Goal: Information Seeking & Learning: Learn about a topic

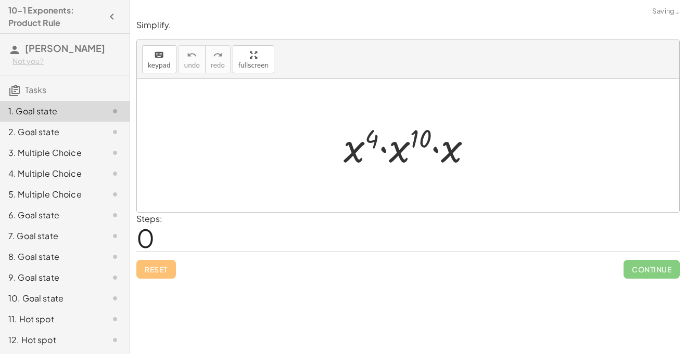
click at [222, 231] on div "Steps: 0" at bounding box center [407, 232] width 543 height 39
click at [346, 157] on div at bounding box center [411, 146] width 147 height 54
drag, startPoint x: 350, startPoint y: 160, endPoint x: 328, endPoint y: 151, distance: 23.3
click at [328, 151] on div "· x 4 · x 4 · x 10 · x" at bounding box center [408, 146] width 160 height 59
click at [354, 150] on div at bounding box center [411, 146] width 147 height 54
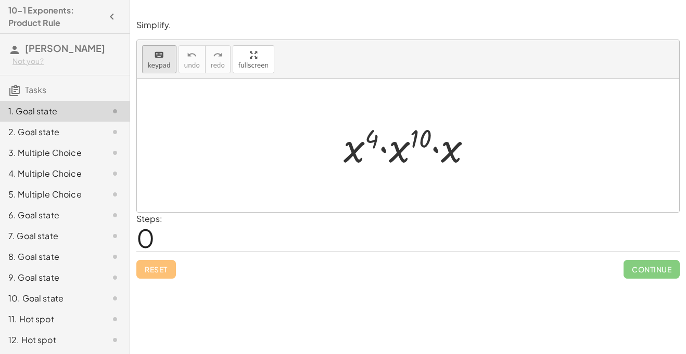
click at [166, 59] on div "keyboard" at bounding box center [159, 54] width 23 height 12
click at [352, 151] on div at bounding box center [411, 146] width 147 height 54
click at [162, 57] on icon "keyboard" at bounding box center [159, 55] width 10 height 12
click at [345, 142] on div at bounding box center [360, 147] width 35 height 48
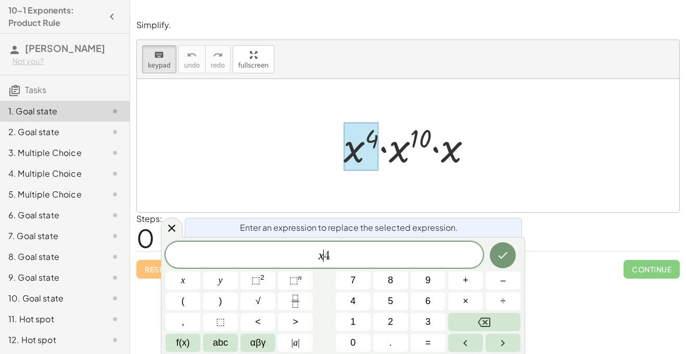
scroll to position [1, 0]
click at [508, 275] on button "–" at bounding box center [503, 281] width 35 height 18
click at [171, 236] on div at bounding box center [172, 228] width 22 height 20
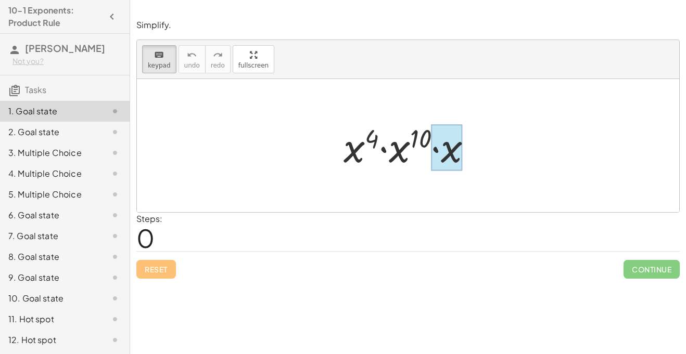
click at [451, 161] on div at bounding box center [446, 148] width 31 height 46
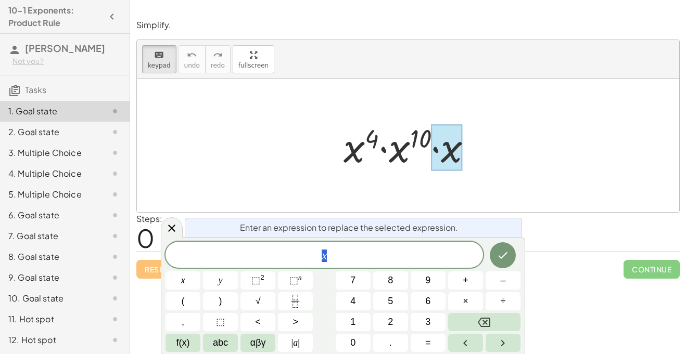
scroll to position [1, 0]
click at [162, 55] on icon "keyboard" at bounding box center [159, 55] width 10 height 12
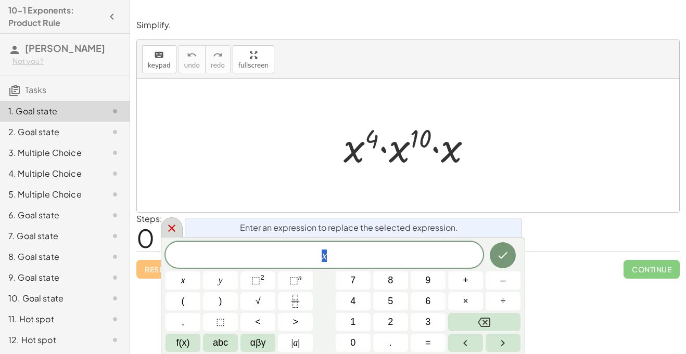
click at [172, 236] on div at bounding box center [172, 228] width 22 height 20
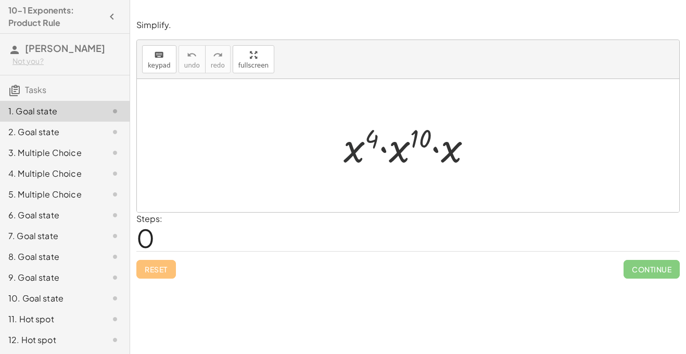
click at [357, 157] on div at bounding box center [411, 146] width 147 height 54
drag, startPoint x: 357, startPoint y: 157, endPoint x: 312, endPoint y: 136, distance: 49.1
click at [312, 136] on div "· x 4 · x 4 · x 10 · x" at bounding box center [408, 145] width 542 height 133
click at [316, 139] on div at bounding box center [408, 145] width 542 height 133
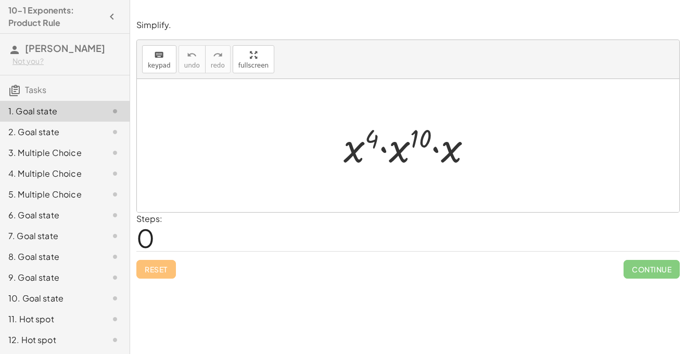
click at [382, 148] on div at bounding box center [411, 146] width 147 height 54
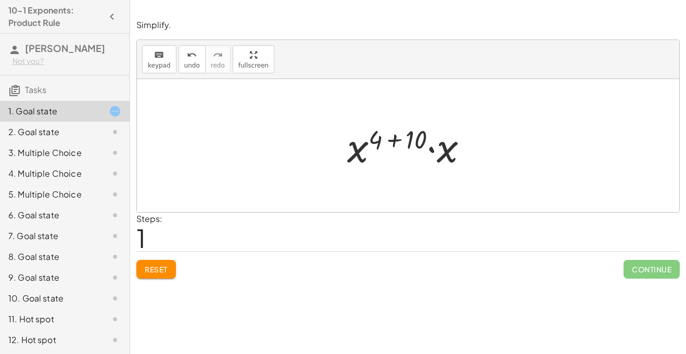
click at [431, 149] on div at bounding box center [411, 146] width 139 height 54
click at [395, 139] on div at bounding box center [412, 146] width 140 height 52
click at [422, 142] on div at bounding box center [412, 146] width 105 height 52
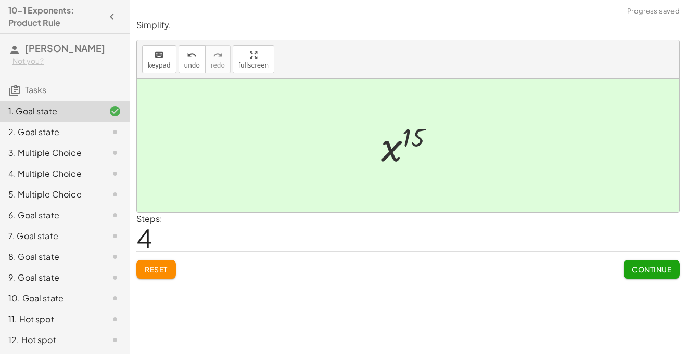
click at [664, 265] on span "Continue" at bounding box center [652, 269] width 40 height 9
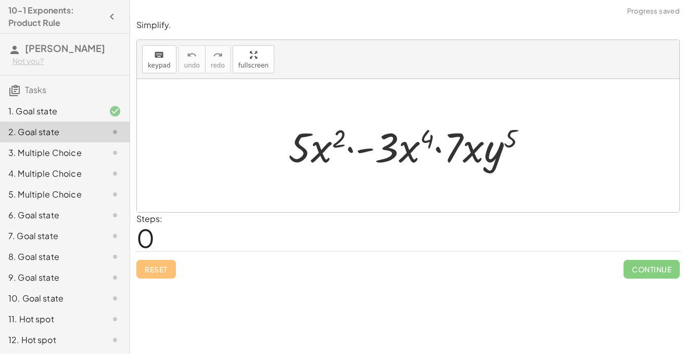
click at [351, 151] on div at bounding box center [412, 146] width 258 height 54
click at [364, 152] on div at bounding box center [412, 146] width 258 height 54
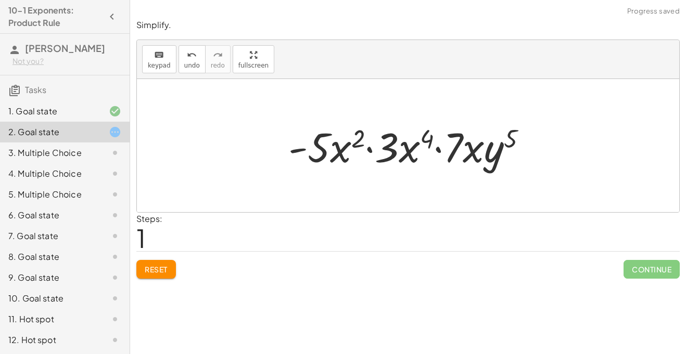
click at [438, 152] on div at bounding box center [412, 146] width 258 height 54
click at [359, 139] on div at bounding box center [412, 146] width 258 height 54
click at [430, 138] on div at bounding box center [412, 146] width 258 height 54
drag, startPoint x: 391, startPoint y: 152, endPoint x: 338, endPoint y: 152, distance: 53.1
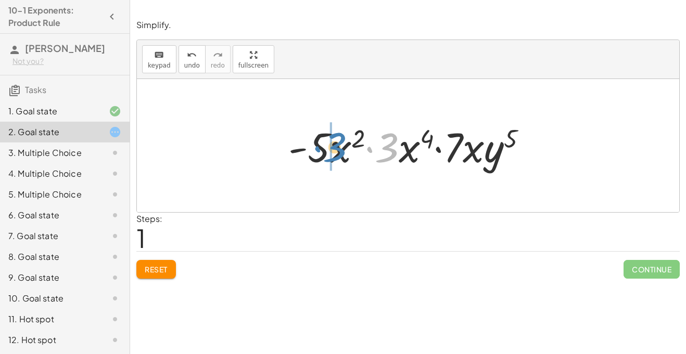
click at [338, 152] on div at bounding box center [412, 146] width 258 height 54
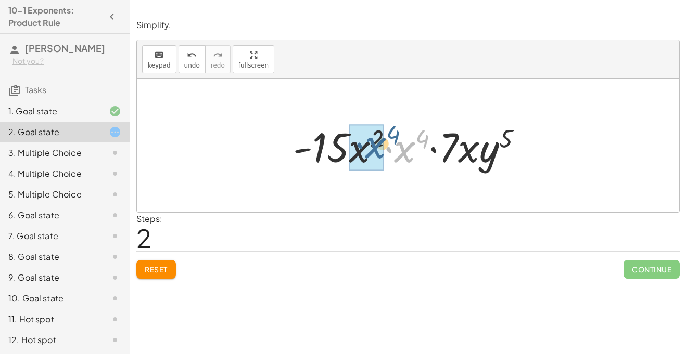
drag, startPoint x: 411, startPoint y: 156, endPoint x: 377, endPoint y: 154, distance: 33.9
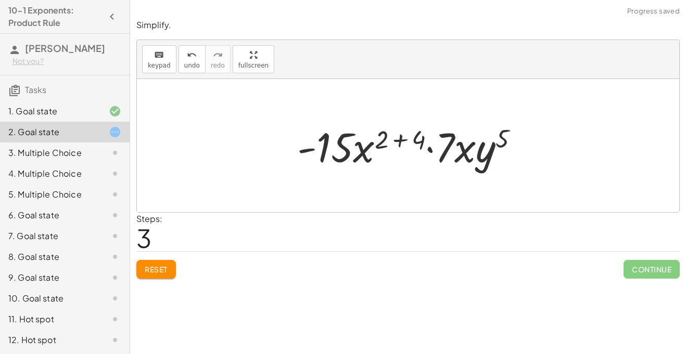
click at [401, 142] on div at bounding box center [412, 146] width 240 height 54
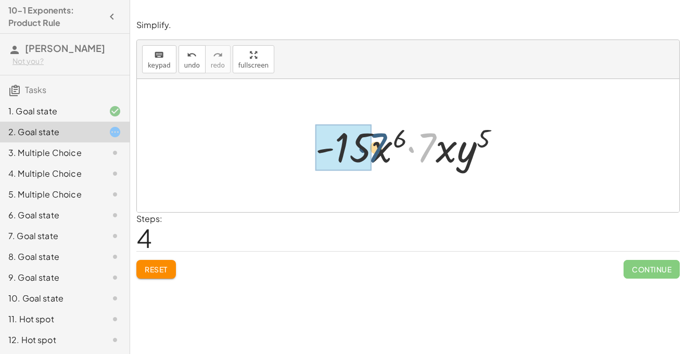
drag, startPoint x: 427, startPoint y: 156, endPoint x: 374, endPoint y: 157, distance: 53.6
click at [374, 157] on div at bounding box center [411, 146] width 203 height 54
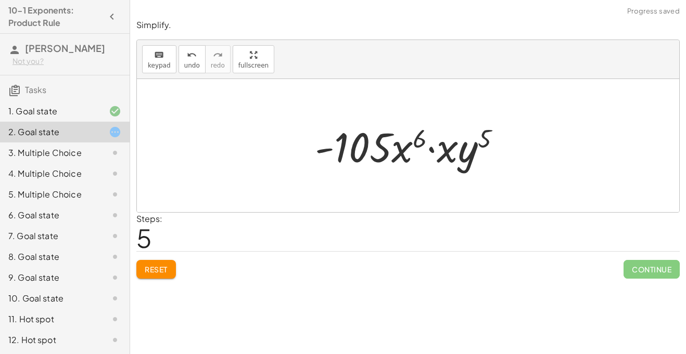
click at [432, 149] on div at bounding box center [412, 146] width 205 height 54
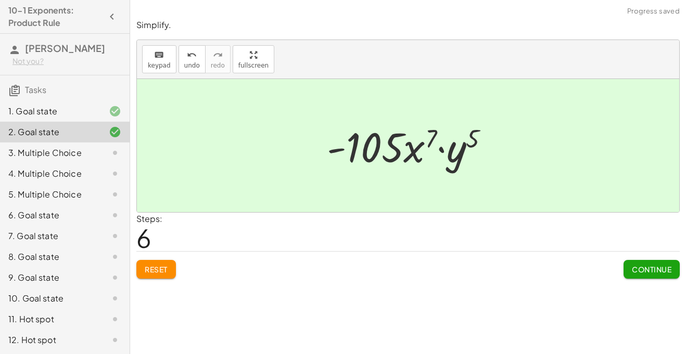
click at [0, 0] on div "Simplify. keyboard keypad undo undo redo redo fullscreen · 5 · x 2 · - 3 · x 4 …" at bounding box center [0, 0] width 0 height 0
click at [654, 276] on button "Continue" at bounding box center [651, 269] width 56 height 19
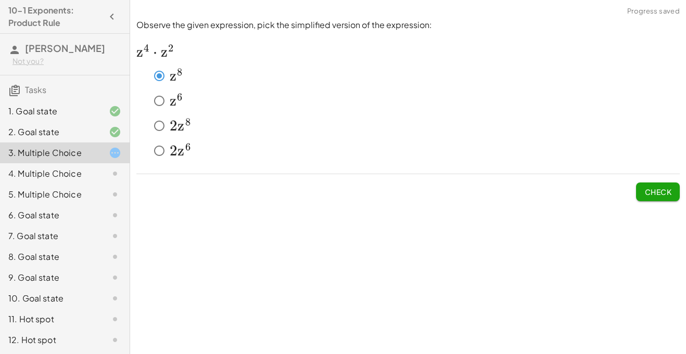
click at [655, 189] on span "Check" at bounding box center [657, 191] width 27 height 9
click at [644, 193] on span "Check" at bounding box center [657, 191] width 27 height 9
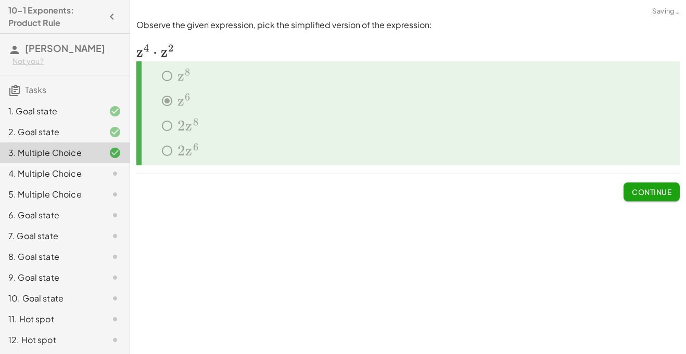
click at [643, 193] on span "Continue" at bounding box center [652, 191] width 40 height 9
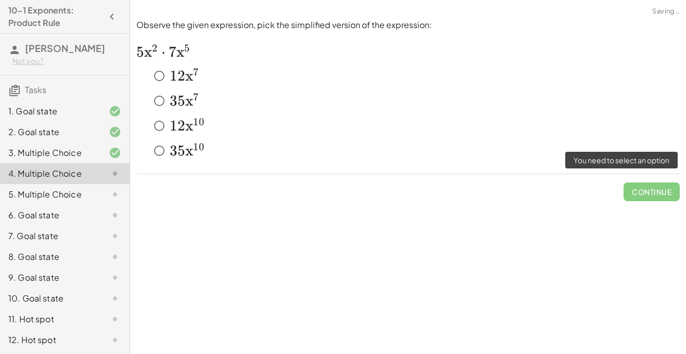
click at [643, 193] on span "Continue" at bounding box center [651, 187] width 56 height 27
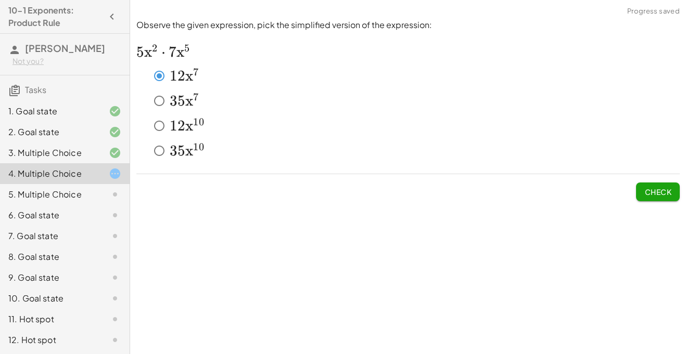
click at [665, 189] on span "Check" at bounding box center [657, 191] width 27 height 9
click at [659, 197] on span "Check" at bounding box center [657, 191] width 27 height 9
click at [661, 197] on button "Check" at bounding box center [658, 192] width 44 height 19
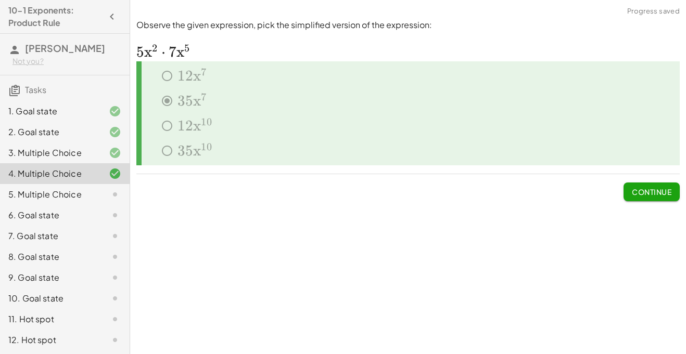
click at [668, 194] on span "Continue" at bounding box center [652, 191] width 40 height 9
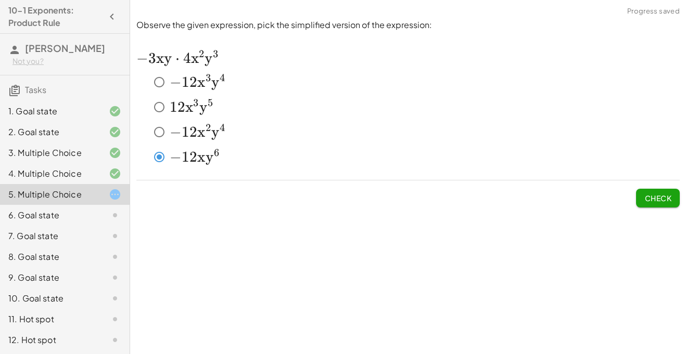
click at [660, 203] on button "Check" at bounding box center [658, 198] width 44 height 19
click at [652, 194] on span "Check" at bounding box center [657, 198] width 27 height 9
click at [651, 194] on span "Check" at bounding box center [657, 198] width 27 height 9
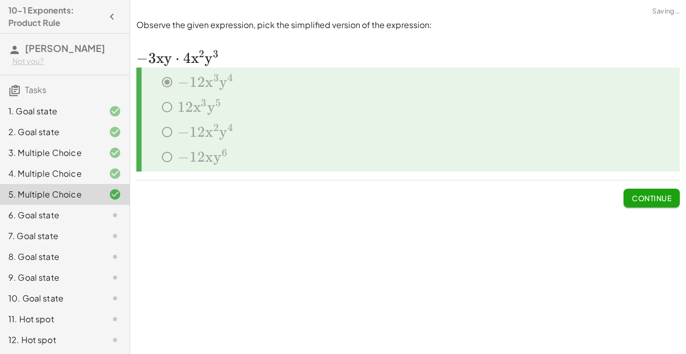
click at [639, 195] on span "Continue" at bounding box center [652, 198] width 40 height 9
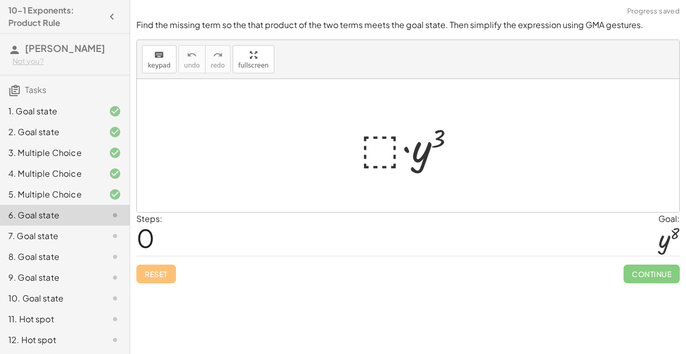
click at [670, 252] on div at bounding box center [668, 239] width 21 height 28
click at [381, 139] on div at bounding box center [412, 146] width 114 height 54
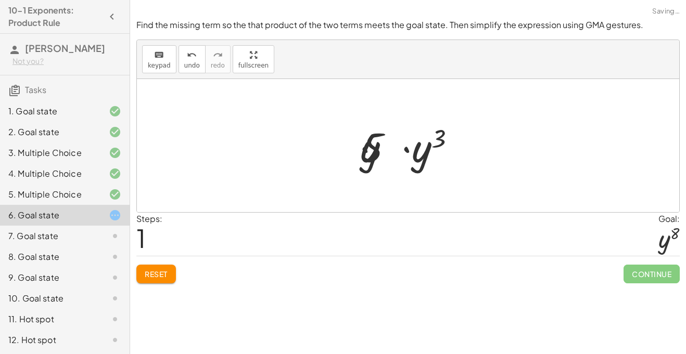
scroll to position [0, 0]
click at [415, 154] on div at bounding box center [412, 146] width 114 height 54
click at [387, 151] on div at bounding box center [412, 146] width 114 height 54
click at [381, 151] on div at bounding box center [412, 146] width 114 height 54
click at [413, 152] on div at bounding box center [412, 146] width 114 height 54
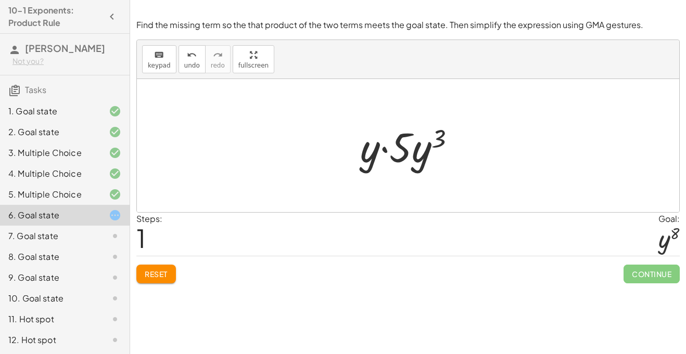
click at [430, 138] on div at bounding box center [412, 146] width 114 height 54
click at [158, 271] on span "Reset" at bounding box center [156, 274] width 23 height 9
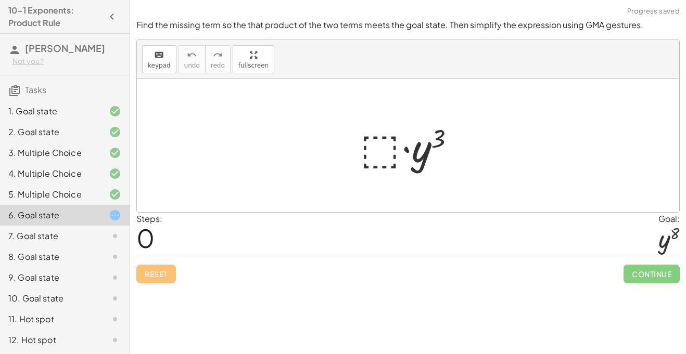
click at [389, 154] on div at bounding box center [412, 146] width 114 height 54
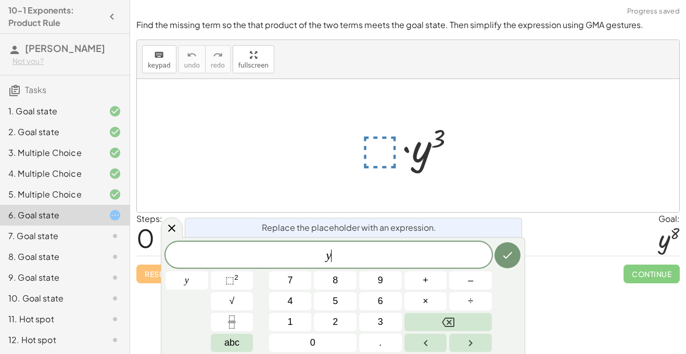
scroll to position [4, 0]
click at [235, 271] on div "y ​ y 7 8 9 + – 4 5 6 × ÷ ⬚ 2 √ abc 1 2 3 0 ." at bounding box center [342, 297] width 355 height 110
click at [234, 276] on sup "2" at bounding box center [236, 278] width 4 height 8
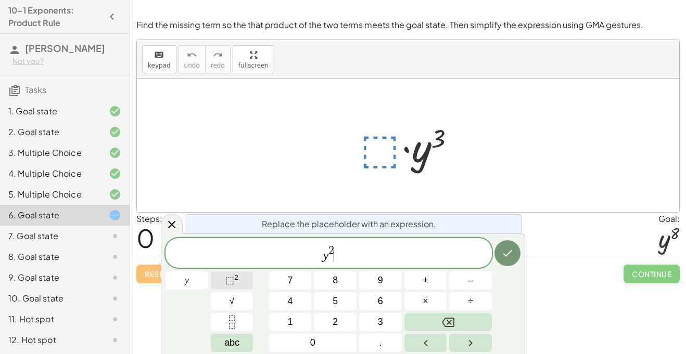
scroll to position [5, 0]
click at [334, 251] on span "2" at bounding box center [331, 251] width 6 height 11
click at [333, 250] on span "2 ​" at bounding box center [331, 251] width 6 height 11
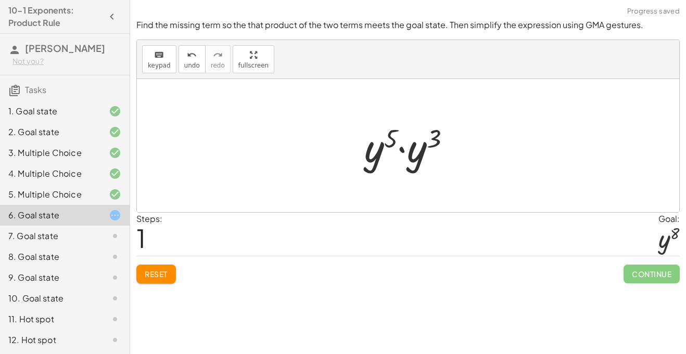
click at [393, 140] on div at bounding box center [411, 146] width 105 height 54
click at [403, 152] on div at bounding box center [411, 146] width 105 height 54
click at [410, 145] on div at bounding box center [411, 146] width 99 height 52
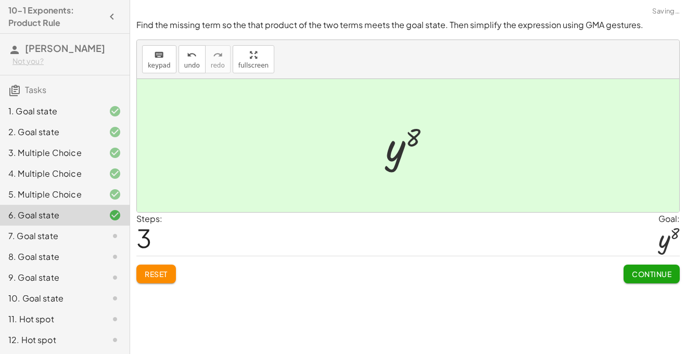
click at [658, 270] on span "Continue" at bounding box center [652, 274] width 40 height 9
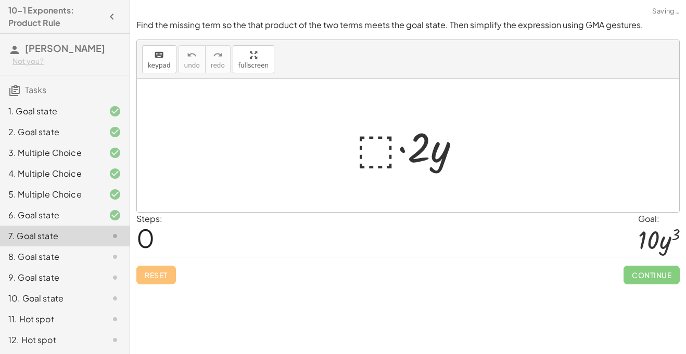
click at [386, 148] on div at bounding box center [412, 146] width 122 height 54
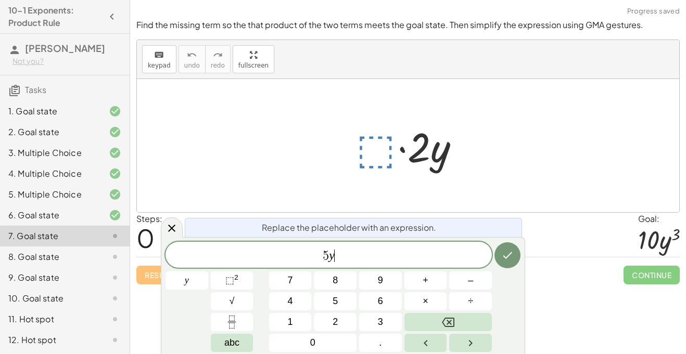
scroll to position [6, 0]
click at [225, 278] on span "⬚" at bounding box center [229, 280] width 9 height 10
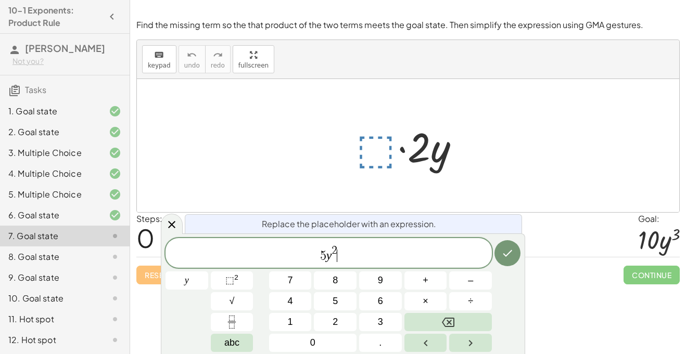
click at [335, 250] on span "2" at bounding box center [334, 250] width 6 height 11
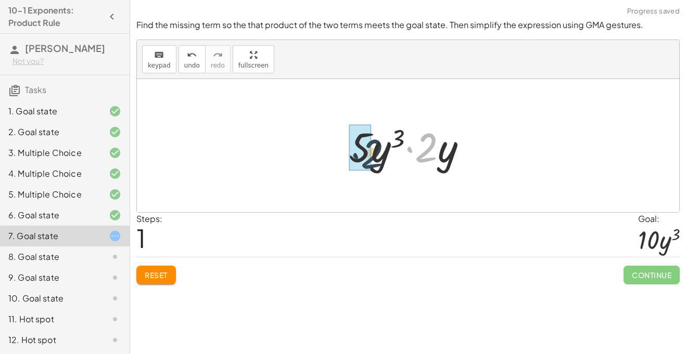
drag, startPoint x: 423, startPoint y: 151, endPoint x: 361, endPoint y: 159, distance: 62.9
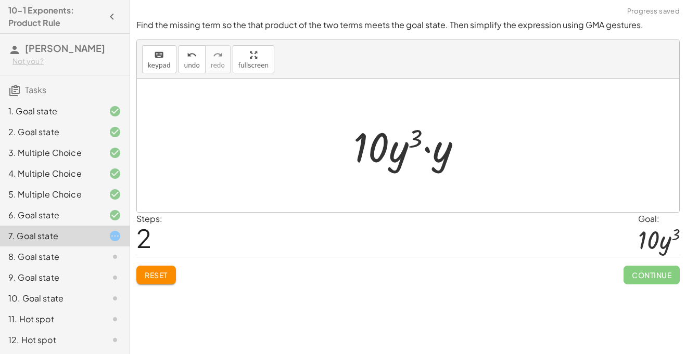
click at [427, 150] on div at bounding box center [411, 146] width 127 height 54
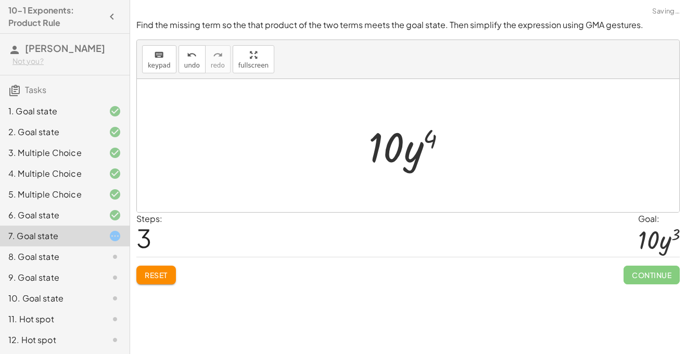
click at [428, 146] on div at bounding box center [411, 146] width 97 height 54
click at [172, 278] on button "Reset" at bounding box center [156, 275] width 40 height 19
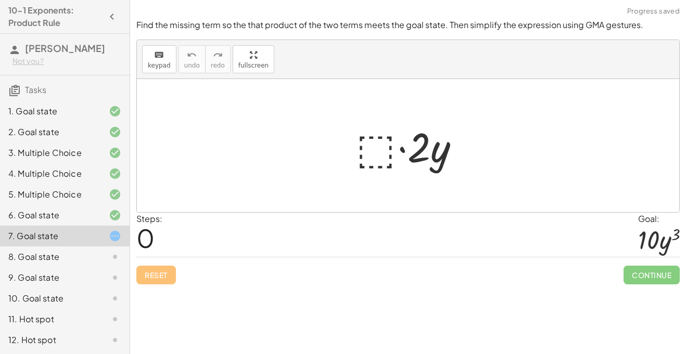
click at [373, 149] on div at bounding box center [412, 146] width 122 height 54
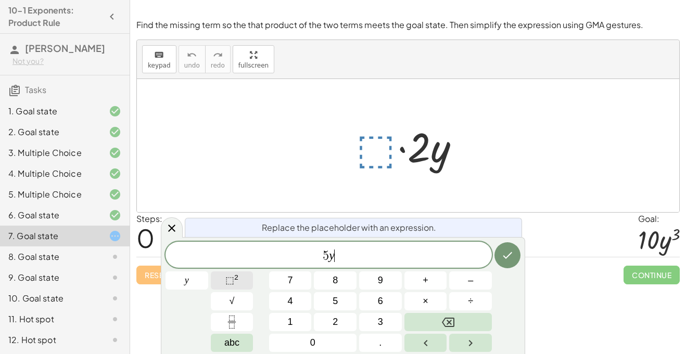
scroll to position [9, 0]
click at [245, 286] on button "⬚ 2" at bounding box center [232, 281] width 43 height 18
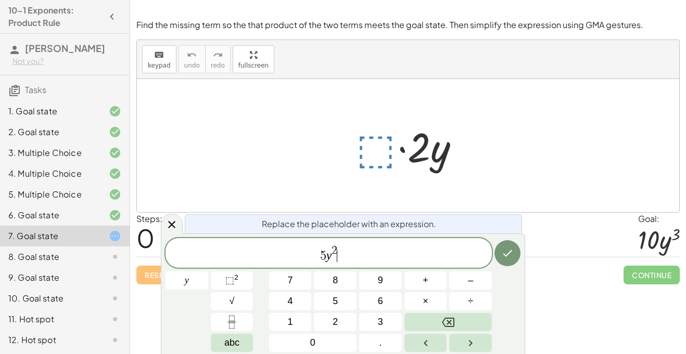
click at [338, 246] on span "5 y 2 ​" at bounding box center [328, 254] width 326 height 19
click at [338, 248] on span "5 y 2 ​" at bounding box center [328, 254] width 326 height 19
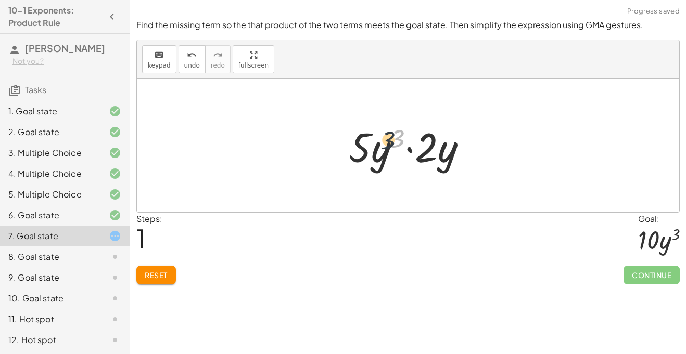
drag, startPoint x: 395, startPoint y: 146, endPoint x: 384, endPoint y: 148, distance: 11.6
click at [384, 148] on div at bounding box center [411, 146] width 137 height 54
drag, startPoint x: 428, startPoint y: 159, endPoint x: 365, endPoint y: 162, distance: 63.0
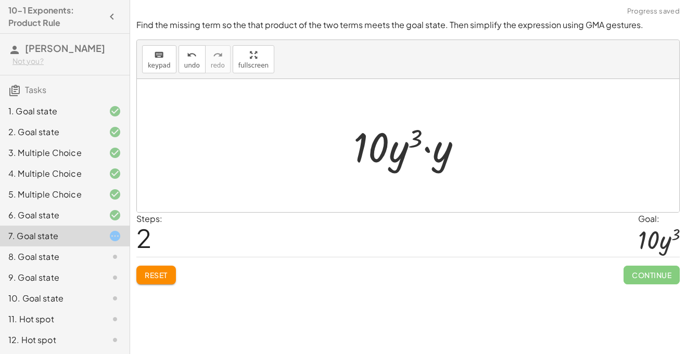
click at [427, 151] on div at bounding box center [411, 146] width 127 height 54
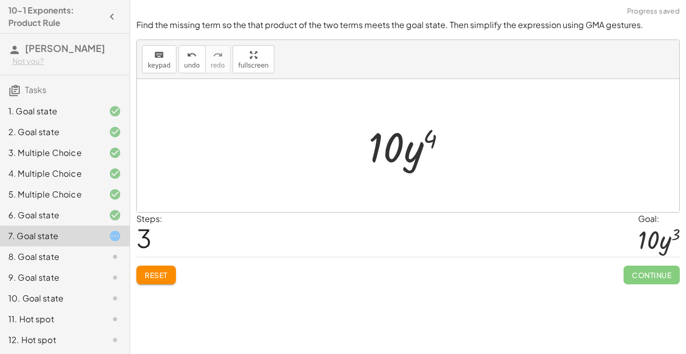
click at [432, 137] on div at bounding box center [411, 146] width 97 height 54
click at [402, 159] on div at bounding box center [411, 146] width 97 height 54
click at [161, 266] on button "Reset" at bounding box center [156, 275] width 40 height 19
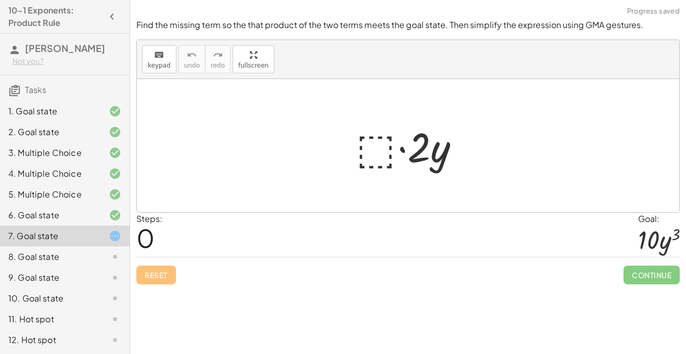
click at [385, 154] on div at bounding box center [412, 146] width 122 height 54
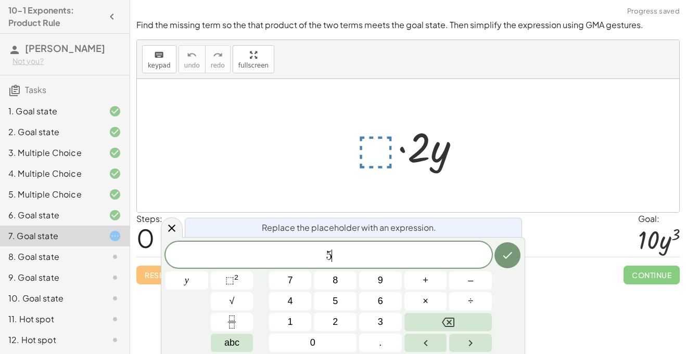
scroll to position [10, 0]
click at [241, 280] on button "⬚ 2" at bounding box center [232, 281] width 43 height 18
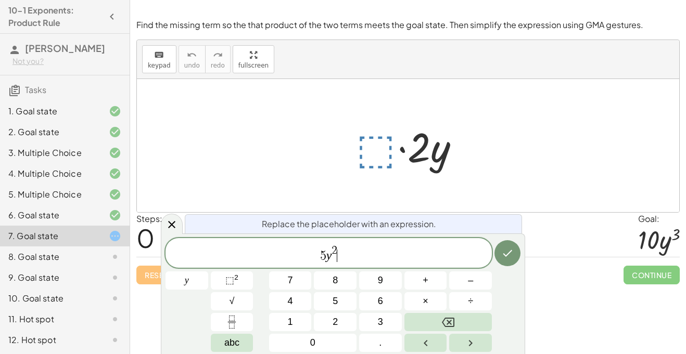
click at [337, 248] on span "2" at bounding box center [334, 251] width 6 height 11
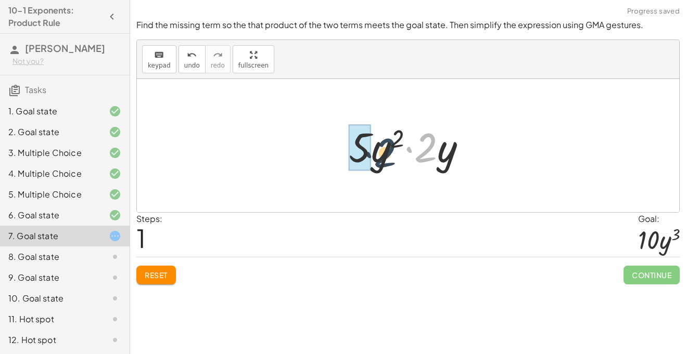
drag, startPoint x: 417, startPoint y: 148, endPoint x: 360, endPoint y: 153, distance: 58.0
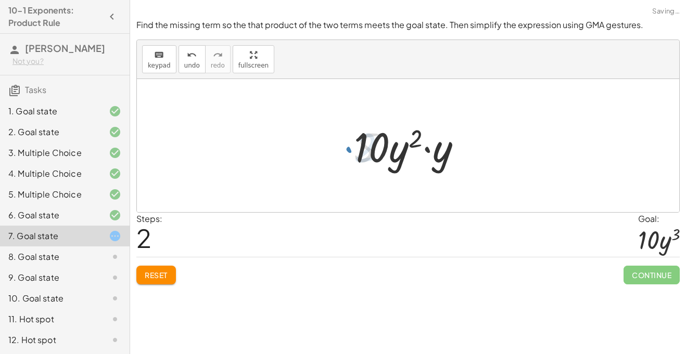
click at [428, 153] on div at bounding box center [412, 146] width 126 height 54
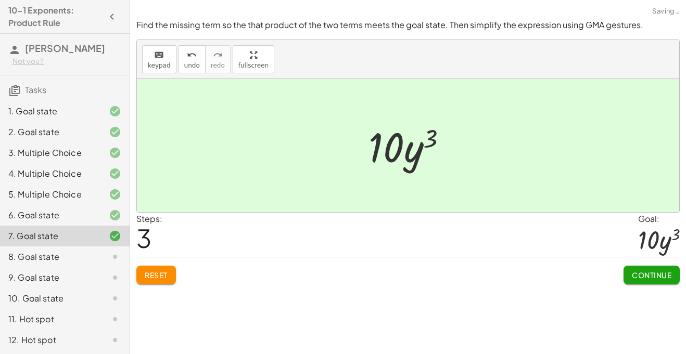
click at [644, 272] on span "Continue" at bounding box center [652, 275] width 40 height 9
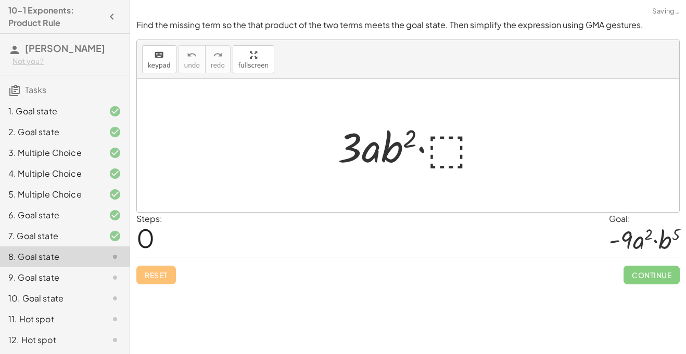
click at [486, 157] on div at bounding box center [412, 146] width 159 height 54
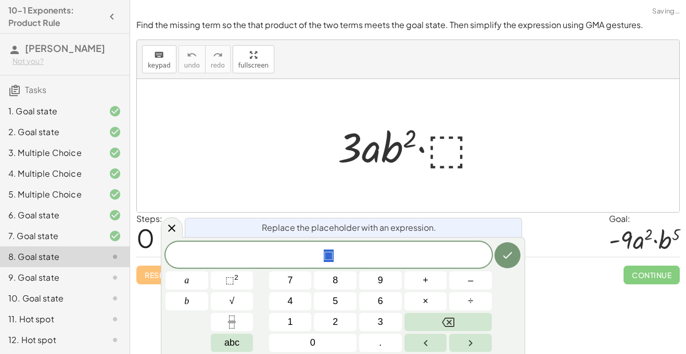
scroll to position [11, 0]
click at [456, 137] on div at bounding box center [412, 146] width 159 height 54
click at [450, 152] on div at bounding box center [412, 146] width 159 height 54
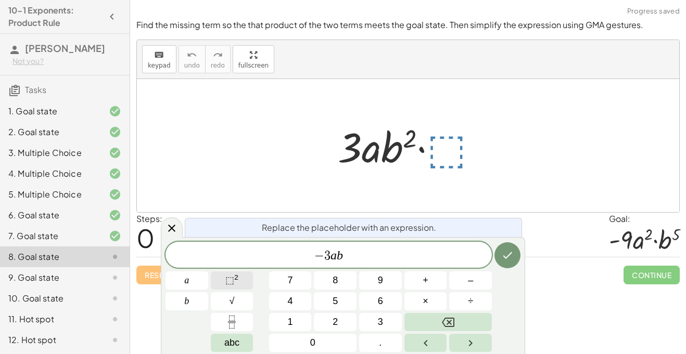
click at [247, 274] on button "⬚ 2" at bounding box center [232, 281] width 43 height 18
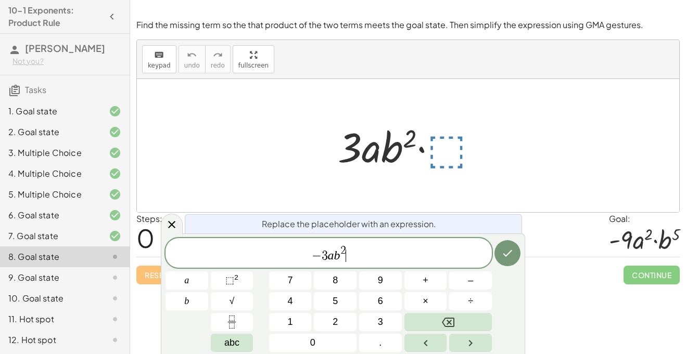
click at [348, 249] on span "− 3 a b 2 ​" at bounding box center [328, 254] width 326 height 19
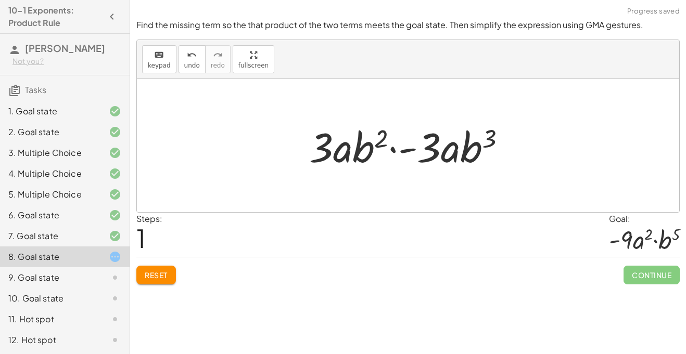
click at [395, 152] on div at bounding box center [412, 146] width 216 height 54
click at [409, 153] on div at bounding box center [412, 146] width 216 height 54
click at [412, 152] on div at bounding box center [412, 146] width 216 height 54
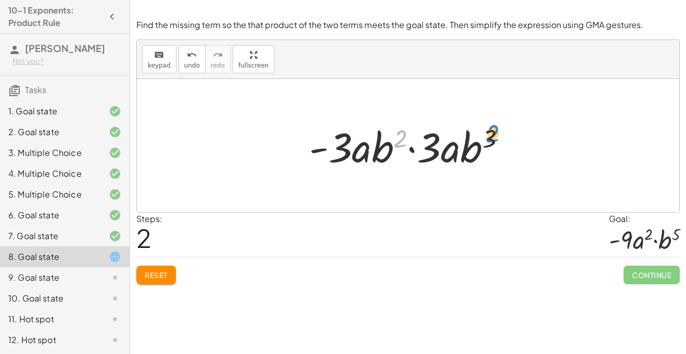
drag, startPoint x: 397, startPoint y: 136, endPoint x: 488, endPoint y: 132, distance: 91.2
click at [488, 132] on div at bounding box center [412, 146] width 216 height 54
drag, startPoint x: 499, startPoint y: 139, endPoint x: 486, endPoint y: 142, distance: 13.2
click at [486, 142] on div at bounding box center [412, 146] width 216 height 54
click at [485, 142] on div at bounding box center [412, 146] width 216 height 54
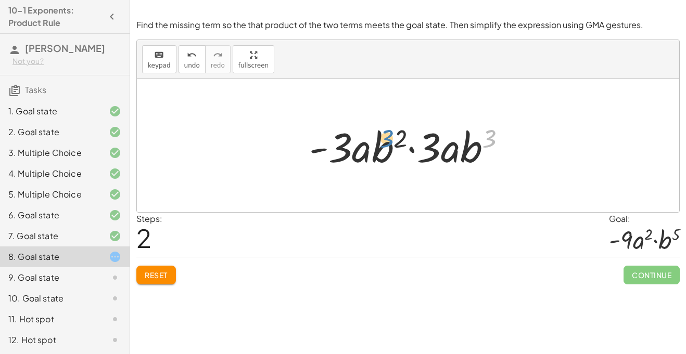
drag, startPoint x: 485, startPoint y: 142, endPoint x: 381, endPoint y: 142, distance: 104.1
click at [381, 142] on div at bounding box center [412, 146] width 216 height 54
click at [412, 150] on div at bounding box center [412, 146] width 216 height 54
drag, startPoint x: 451, startPoint y: 156, endPoint x: 364, endPoint y: 159, distance: 87.0
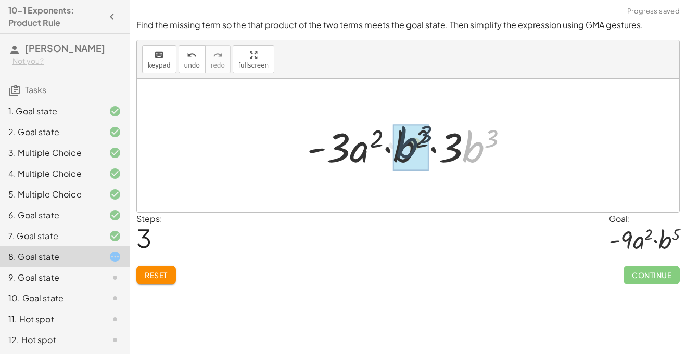
drag, startPoint x: 469, startPoint y: 152, endPoint x: 391, endPoint y: 156, distance: 78.1
click at [391, 156] on div at bounding box center [412, 146] width 220 height 54
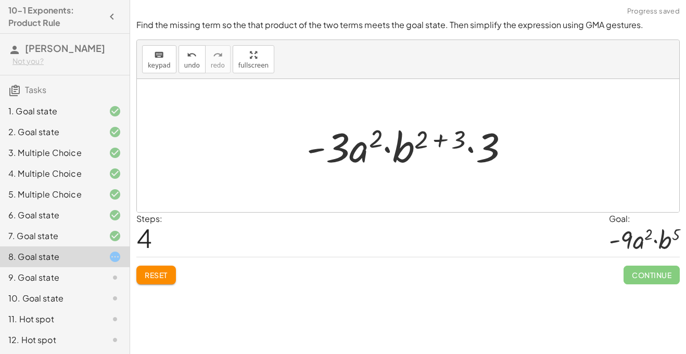
click at [442, 144] on div at bounding box center [411, 146] width 221 height 54
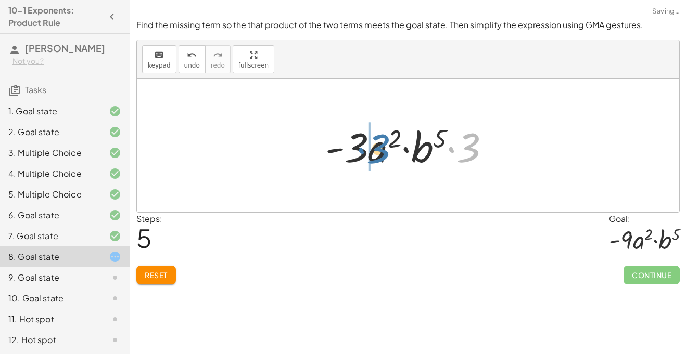
drag, startPoint x: 470, startPoint y: 154, endPoint x: 370, endPoint y: 156, distance: 99.9
click at [370, 156] on div at bounding box center [412, 146] width 184 height 54
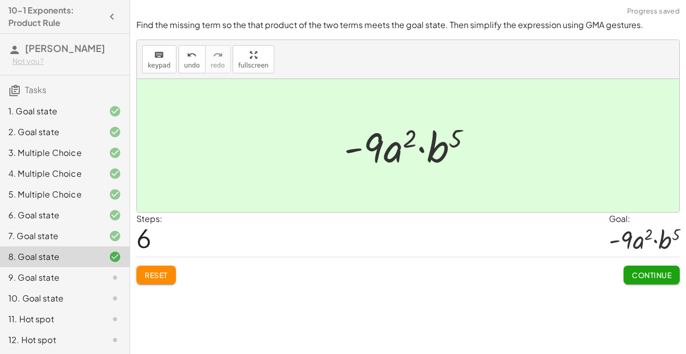
click at [650, 272] on span "Continue" at bounding box center [652, 275] width 40 height 9
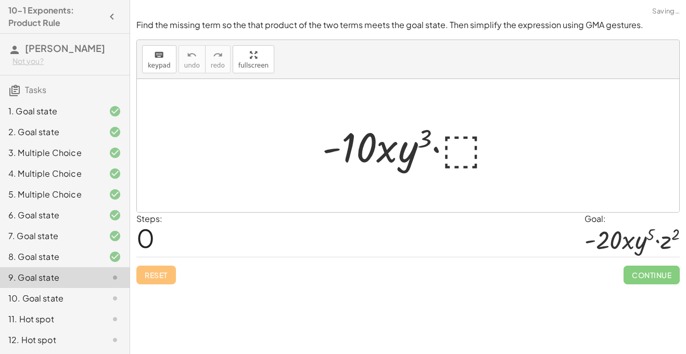
click at [446, 138] on div at bounding box center [411, 146] width 189 height 54
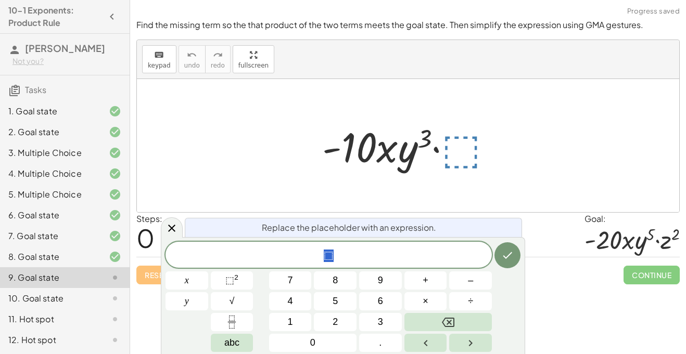
click at [469, 156] on div at bounding box center [411, 146] width 189 height 54
click at [231, 279] on span "⬚" at bounding box center [229, 280] width 9 height 10
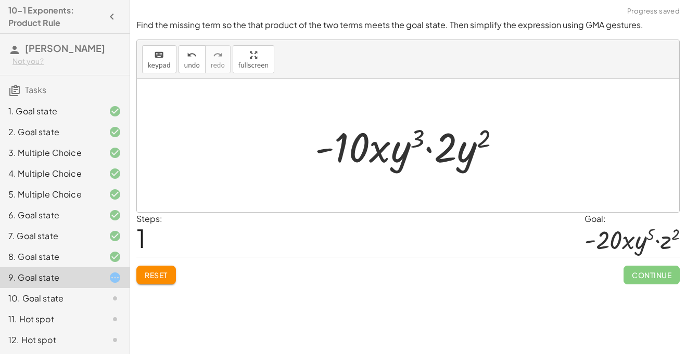
click at [425, 150] on div at bounding box center [412, 146] width 204 height 54
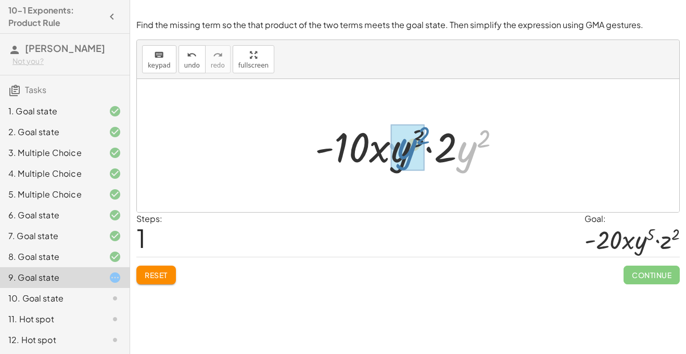
drag, startPoint x: 471, startPoint y: 163, endPoint x: 407, endPoint y: 160, distance: 64.1
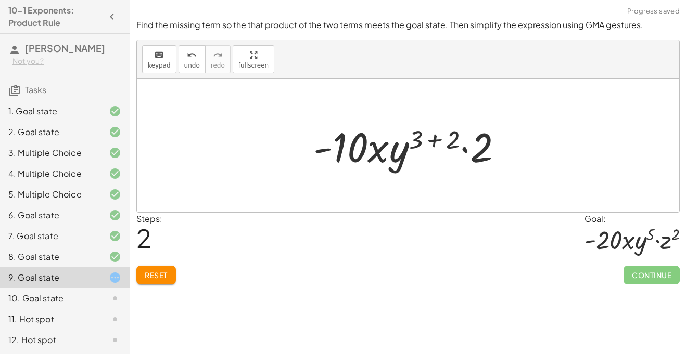
click at [432, 141] on div at bounding box center [412, 146] width 208 height 54
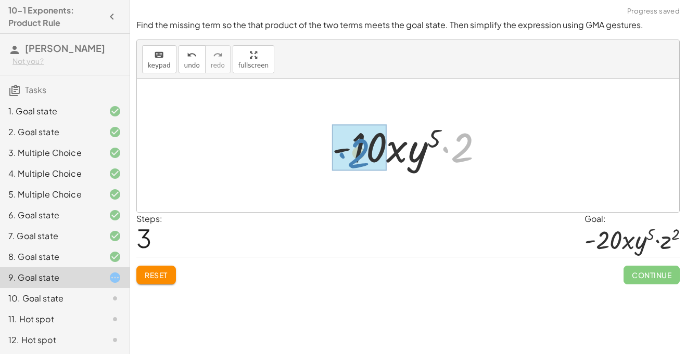
drag, startPoint x: 465, startPoint y: 155, endPoint x: 364, endPoint y: 158, distance: 101.0
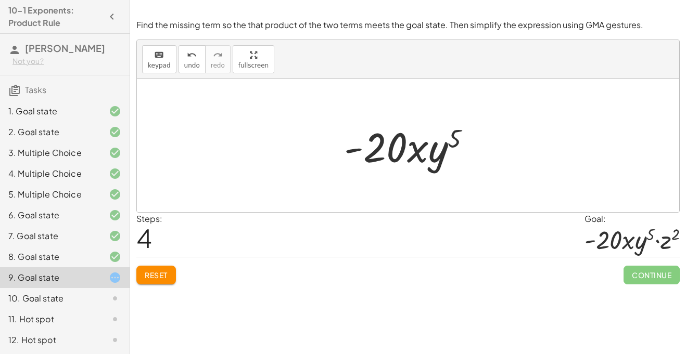
click at [663, 239] on div at bounding box center [631, 239] width 95 height 29
click at [147, 278] on span "Reset" at bounding box center [156, 275] width 23 height 9
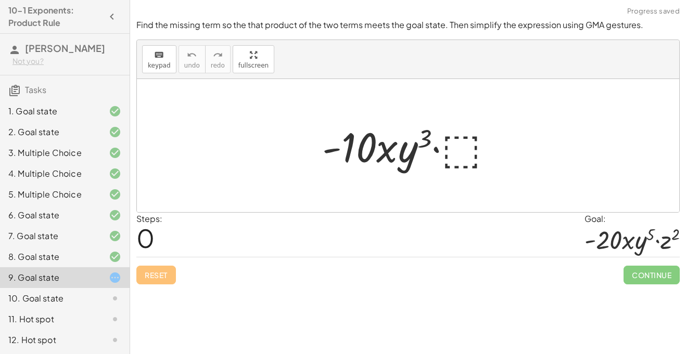
click at [480, 134] on div at bounding box center [411, 146] width 189 height 54
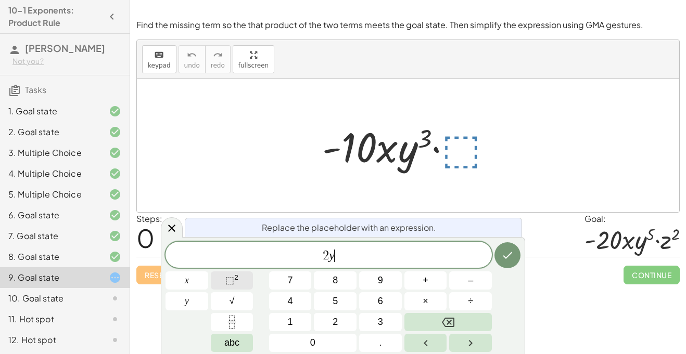
click at [225, 285] on span "⬚" at bounding box center [229, 280] width 9 height 10
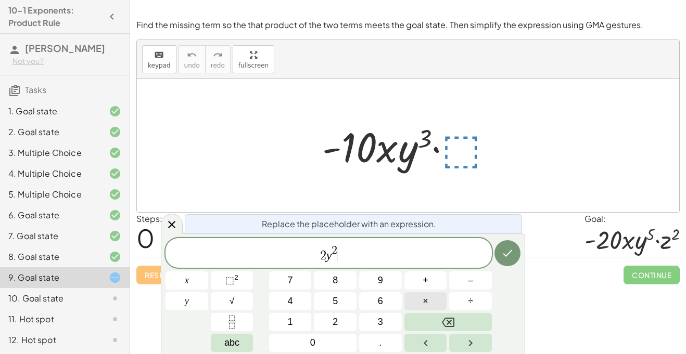
click at [428, 303] on span "×" at bounding box center [426, 302] width 6 height 14
click at [341, 322] on button "2" at bounding box center [335, 322] width 43 height 18
click at [234, 275] on sup "2" at bounding box center [236, 278] width 4 height 8
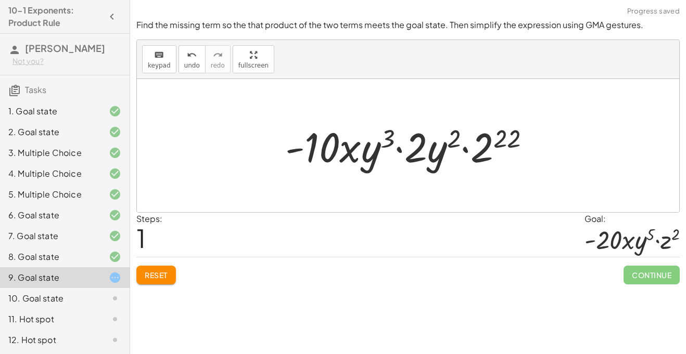
click at [477, 131] on div at bounding box center [412, 146] width 264 height 54
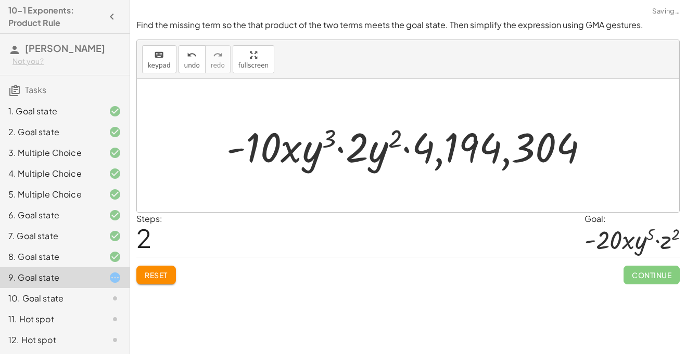
click at [161, 274] on span "Reset" at bounding box center [156, 275] width 23 height 9
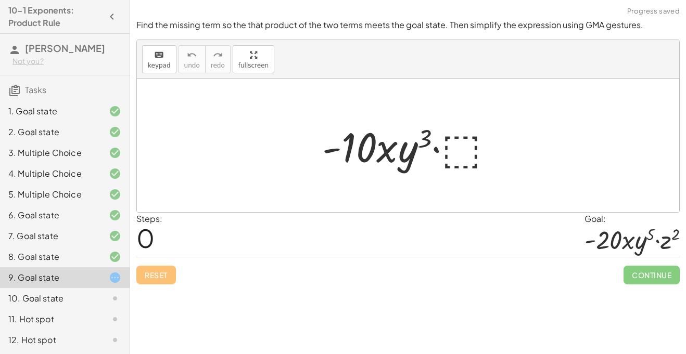
click at [460, 150] on div at bounding box center [411, 146] width 189 height 54
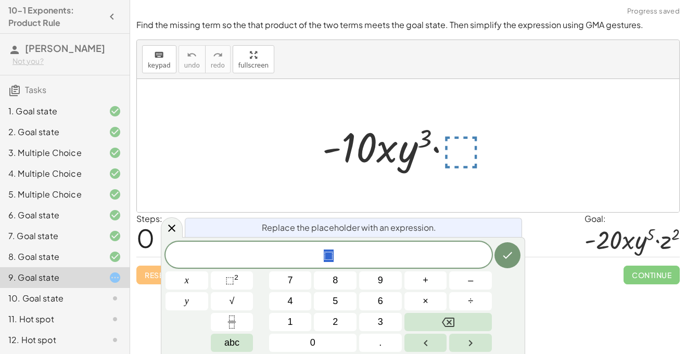
click at [460, 150] on div at bounding box center [411, 146] width 189 height 54
click at [236, 274] on sup "2" at bounding box center [236, 278] width 4 height 8
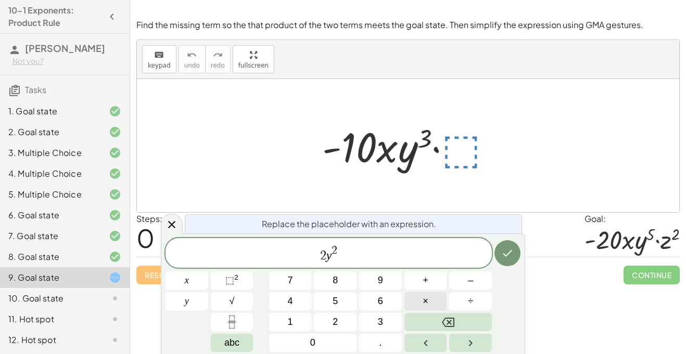
click at [422, 303] on button "×" at bounding box center [425, 301] width 43 height 18
click at [234, 282] on span "⬚ 2" at bounding box center [231, 281] width 13 height 14
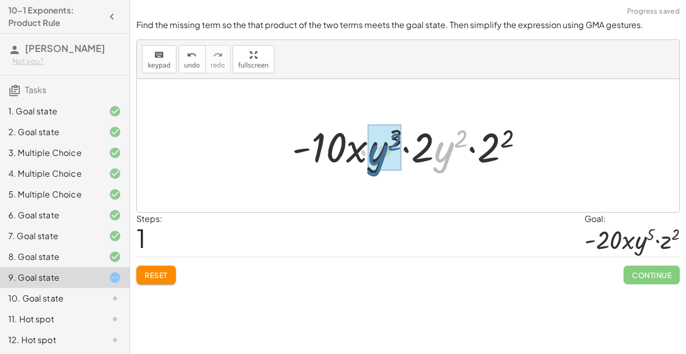
drag, startPoint x: 388, startPoint y: 161, endPoint x: 372, endPoint y: 161, distance: 15.6
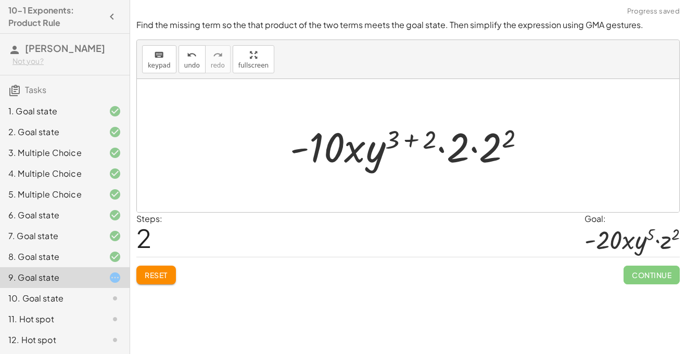
click at [397, 138] on div at bounding box center [412, 146] width 254 height 54
click at [407, 142] on div at bounding box center [412, 146] width 254 height 54
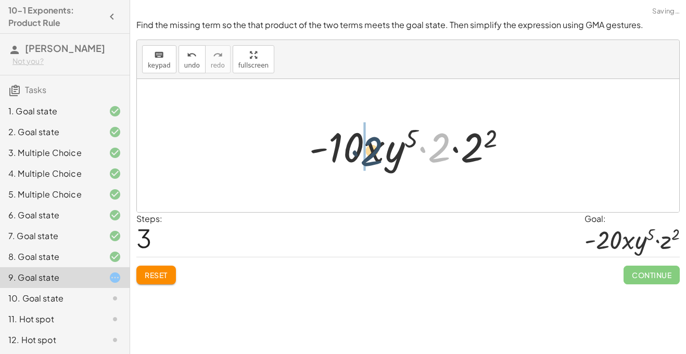
drag, startPoint x: 444, startPoint y: 151, endPoint x: 359, endPoint y: 156, distance: 85.5
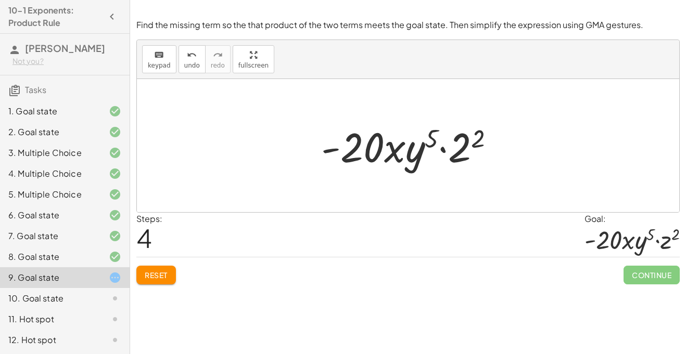
click at [456, 149] on div at bounding box center [412, 146] width 192 height 54
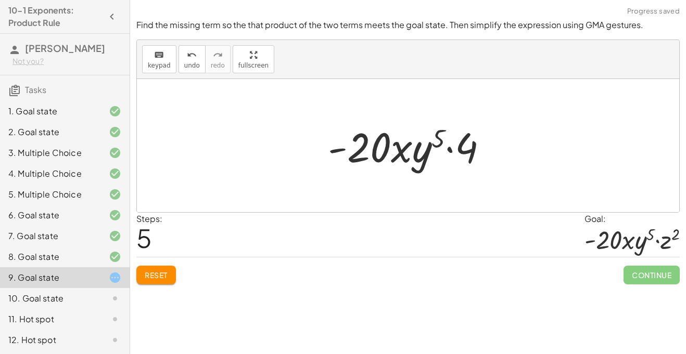
click at [156, 280] on span "Reset" at bounding box center [156, 275] width 23 height 9
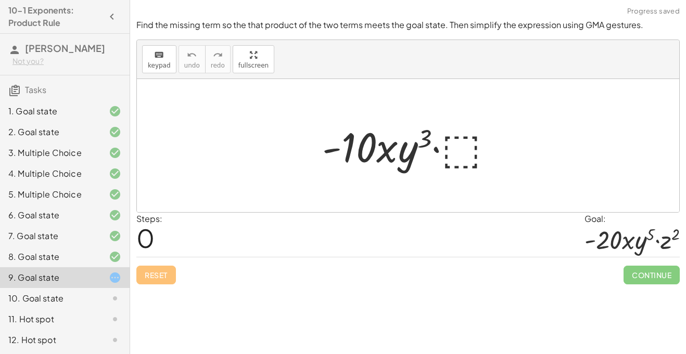
click at [468, 130] on div at bounding box center [411, 146] width 189 height 54
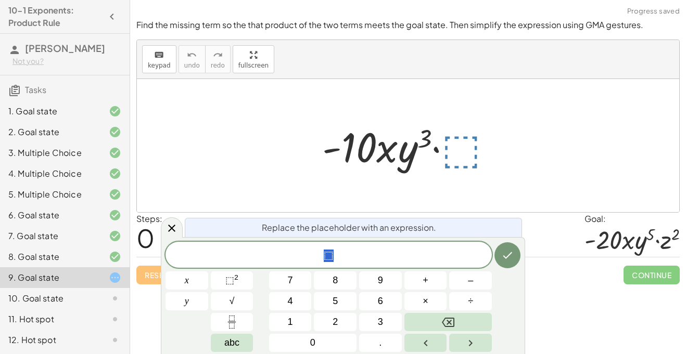
click at [355, 241] on div "Replace the placeholder with an expression. * ⬚ x y 7 8 9 + – 4 5 6 × ÷ ⬚ 2 √ a…" at bounding box center [343, 295] width 364 height 117
click at [334, 256] on span "⬚" at bounding box center [328, 256] width 326 height 15
click at [331, 258] on span "⬚" at bounding box center [329, 256] width 10 height 12
click at [330, 257] on span "⬚" at bounding box center [329, 256] width 10 height 12
click at [329, 257] on span "⬚" at bounding box center [329, 256] width 10 height 12
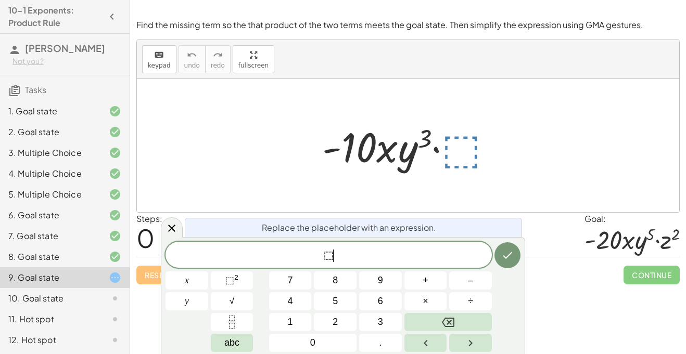
click at [329, 257] on span "⬚" at bounding box center [329, 256] width 10 height 12
click at [234, 288] on button "⬚ 2" at bounding box center [232, 281] width 43 height 18
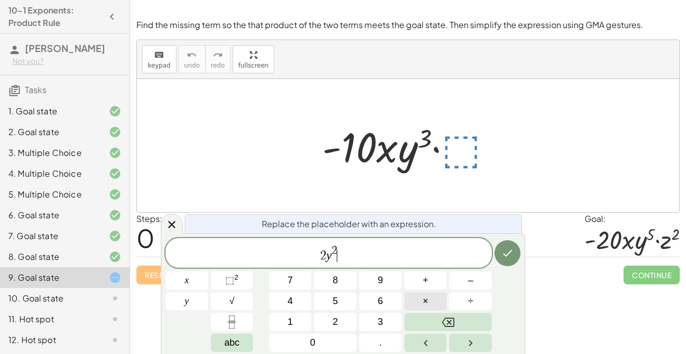
click at [422, 300] on button "×" at bounding box center [425, 301] width 43 height 18
click at [248, 281] on button "⬚ 2" at bounding box center [232, 281] width 43 height 18
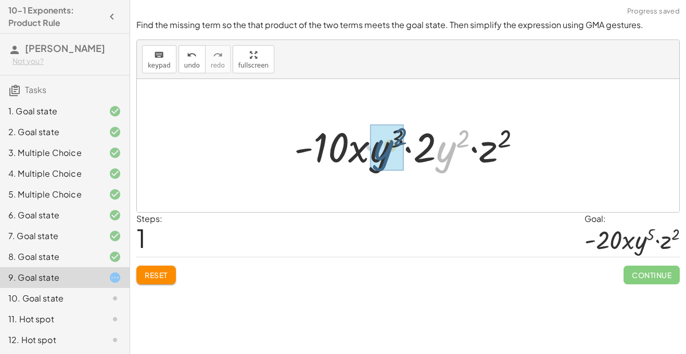
drag, startPoint x: 444, startPoint y: 160, endPoint x: 379, endPoint y: 158, distance: 65.1
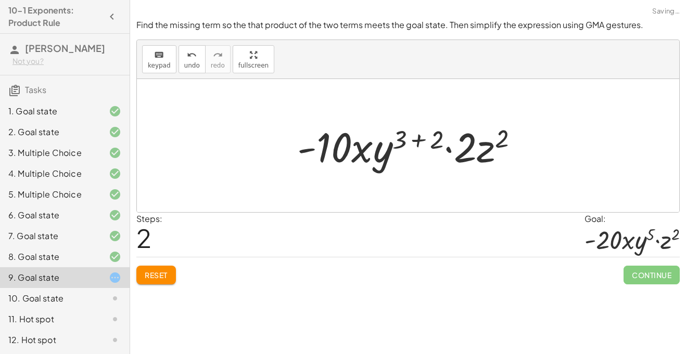
click at [417, 142] on div at bounding box center [412, 146] width 240 height 54
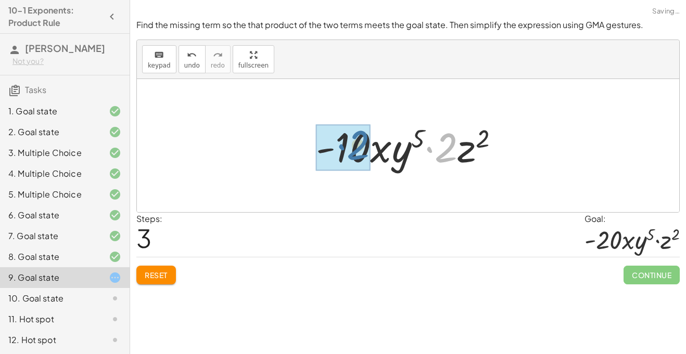
drag, startPoint x: 445, startPoint y: 157, endPoint x: 356, endPoint y: 155, distance: 89.0
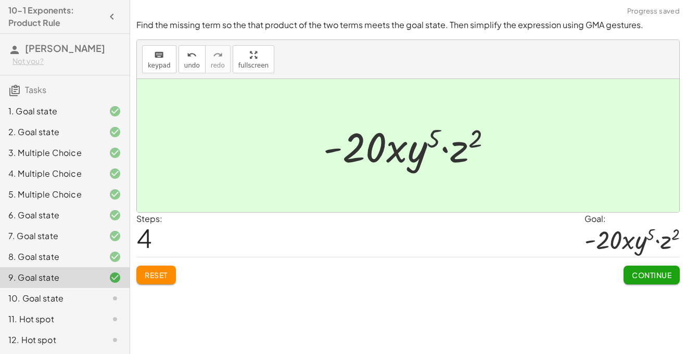
click at [653, 280] on button "Continue" at bounding box center [651, 275] width 56 height 19
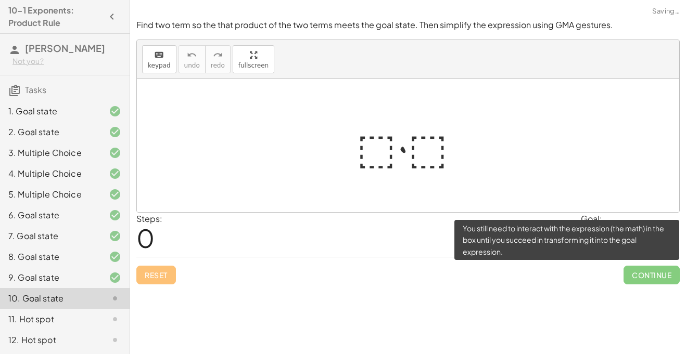
click at [650, 277] on span "Continue" at bounding box center [651, 275] width 56 height 19
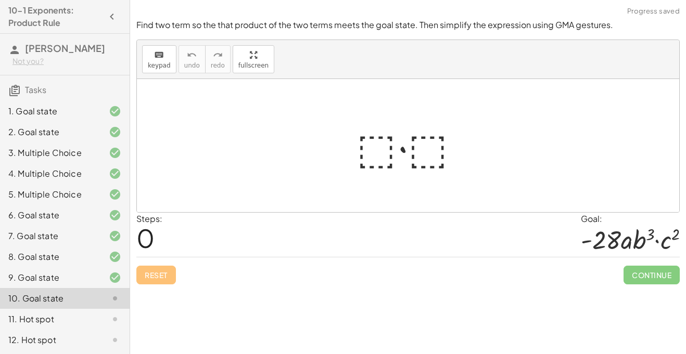
click at [371, 152] on div at bounding box center [412, 146] width 122 height 54
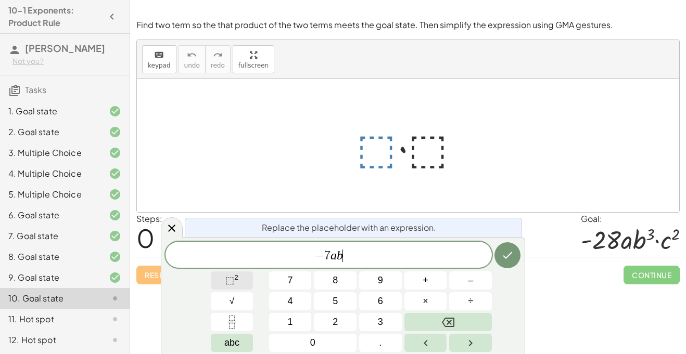
click at [233, 278] on span "⬚" at bounding box center [229, 280] width 9 height 10
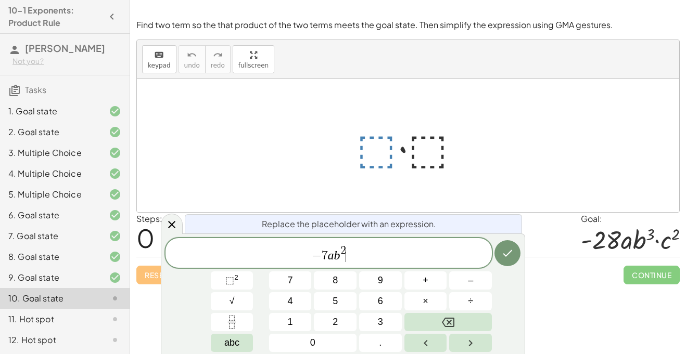
click at [346, 249] on span "2" at bounding box center [343, 251] width 6 height 11
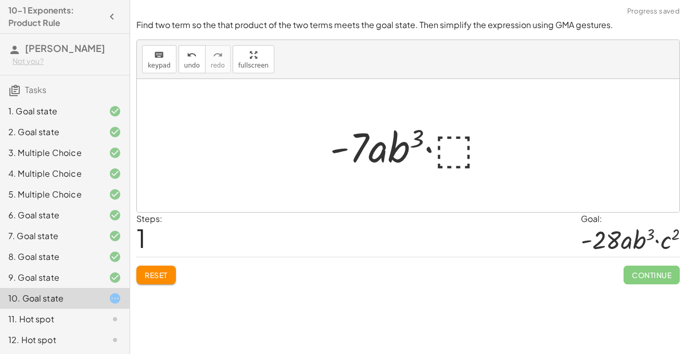
click at [465, 150] on div at bounding box center [412, 146] width 174 height 54
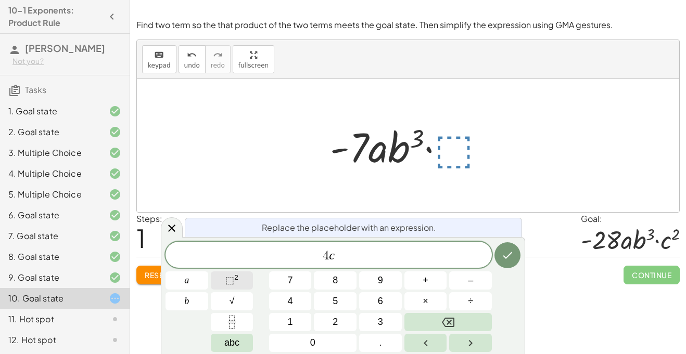
click at [237, 282] on sup "2" at bounding box center [236, 278] width 4 height 8
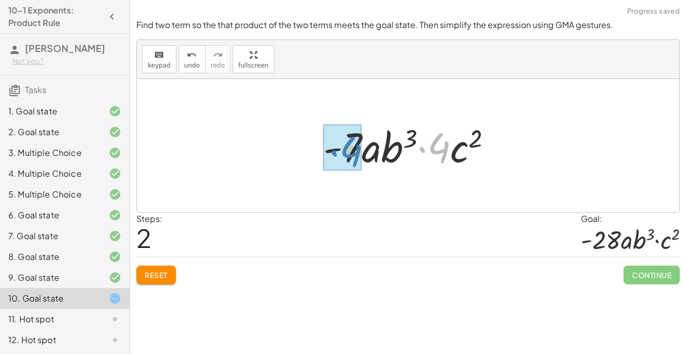
drag, startPoint x: 438, startPoint y: 149, endPoint x: 351, endPoint y: 153, distance: 87.5
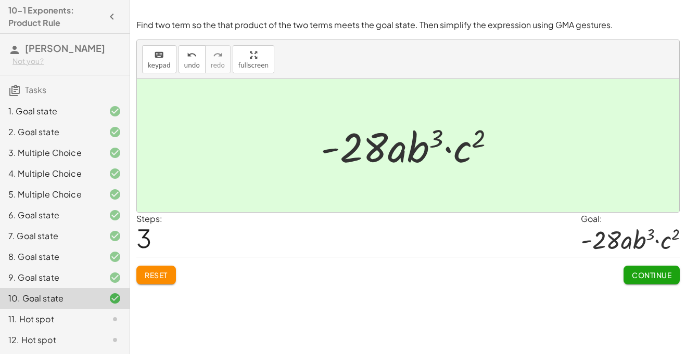
click at [645, 276] on span "Continue" at bounding box center [652, 275] width 40 height 9
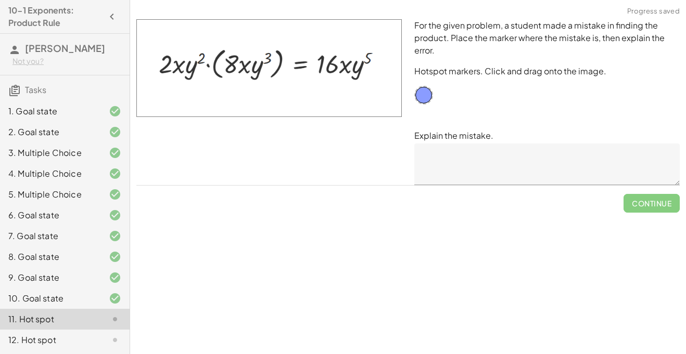
click at [466, 163] on textarea at bounding box center [546, 165] width 265 height 42
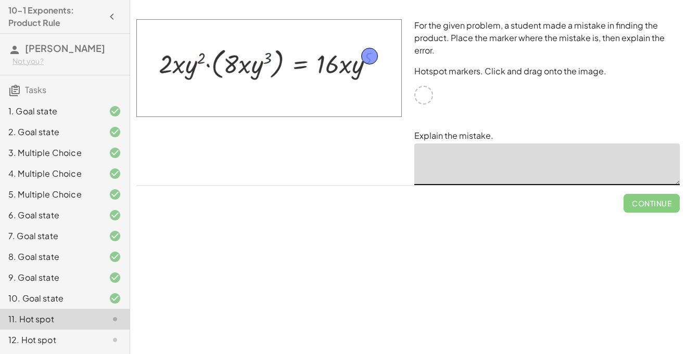
drag, startPoint x: 427, startPoint y: 95, endPoint x: 373, endPoint y: 57, distance: 66.4
drag, startPoint x: 368, startPoint y: 58, endPoint x: 339, endPoint y: 61, distance: 29.4
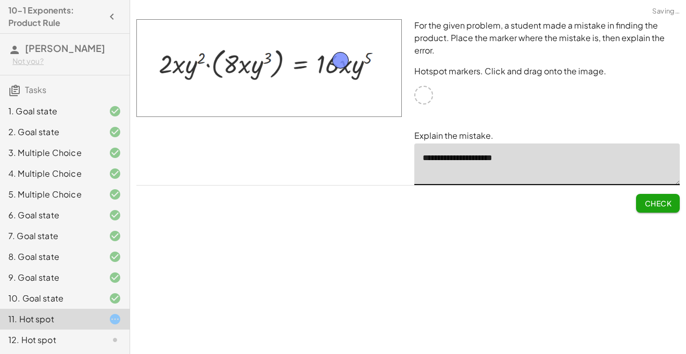
click at [476, 160] on textarea "**********" at bounding box center [546, 165] width 265 height 42
click at [528, 160] on textarea "**********" at bounding box center [546, 165] width 265 height 42
click at [665, 205] on span "Check" at bounding box center [657, 203] width 27 height 9
type textarea "**********"
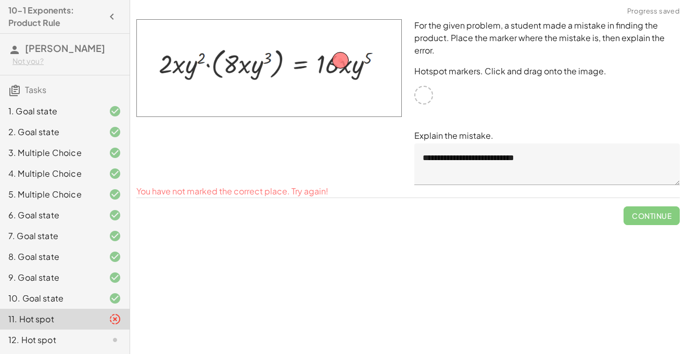
click at [348, 72] on img at bounding box center [268, 68] width 265 height 98
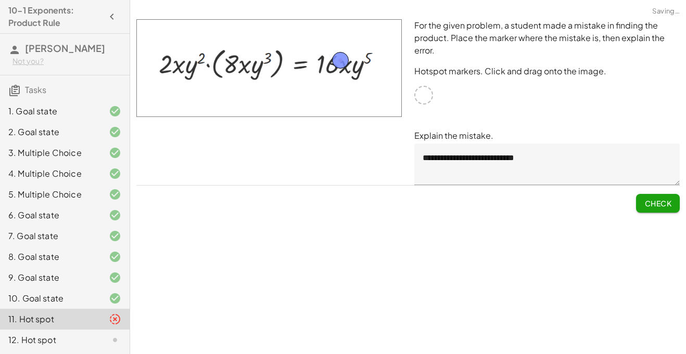
scroll to position [1, 0]
click at [45, 332] on div "12. Hot spot" at bounding box center [65, 339] width 130 height 21
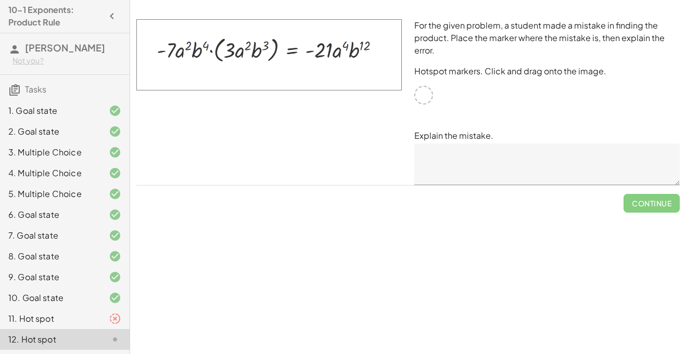
click at [423, 96] on div at bounding box center [423, 95] width 19 height 19
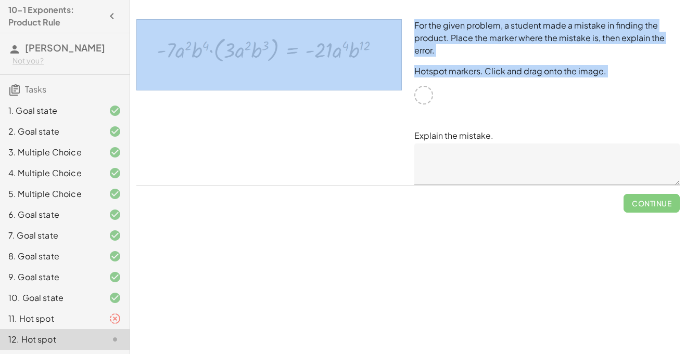
drag, startPoint x: 423, startPoint y: 96, endPoint x: 380, endPoint y: 53, distance: 60.4
click at [380, 53] on div "For the given problem, a student made a mistake in finding the product. Place t…" at bounding box center [408, 102] width 556 height 178
click at [403, 68] on div at bounding box center [269, 102] width 278 height 178
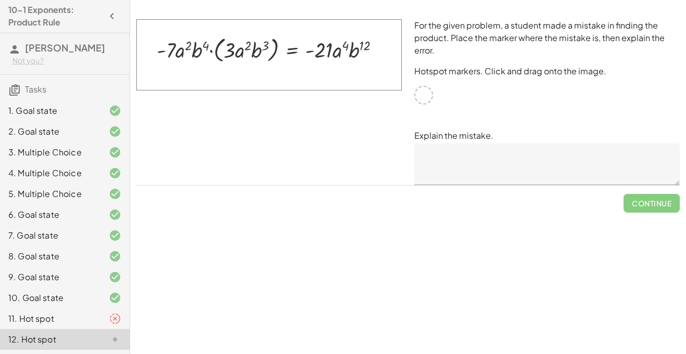
click at [427, 98] on div at bounding box center [423, 95] width 19 height 19
click at [478, 166] on textarea at bounding box center [546, 165] width 265 height 42
